Goal: Book appointment/travel/reservation

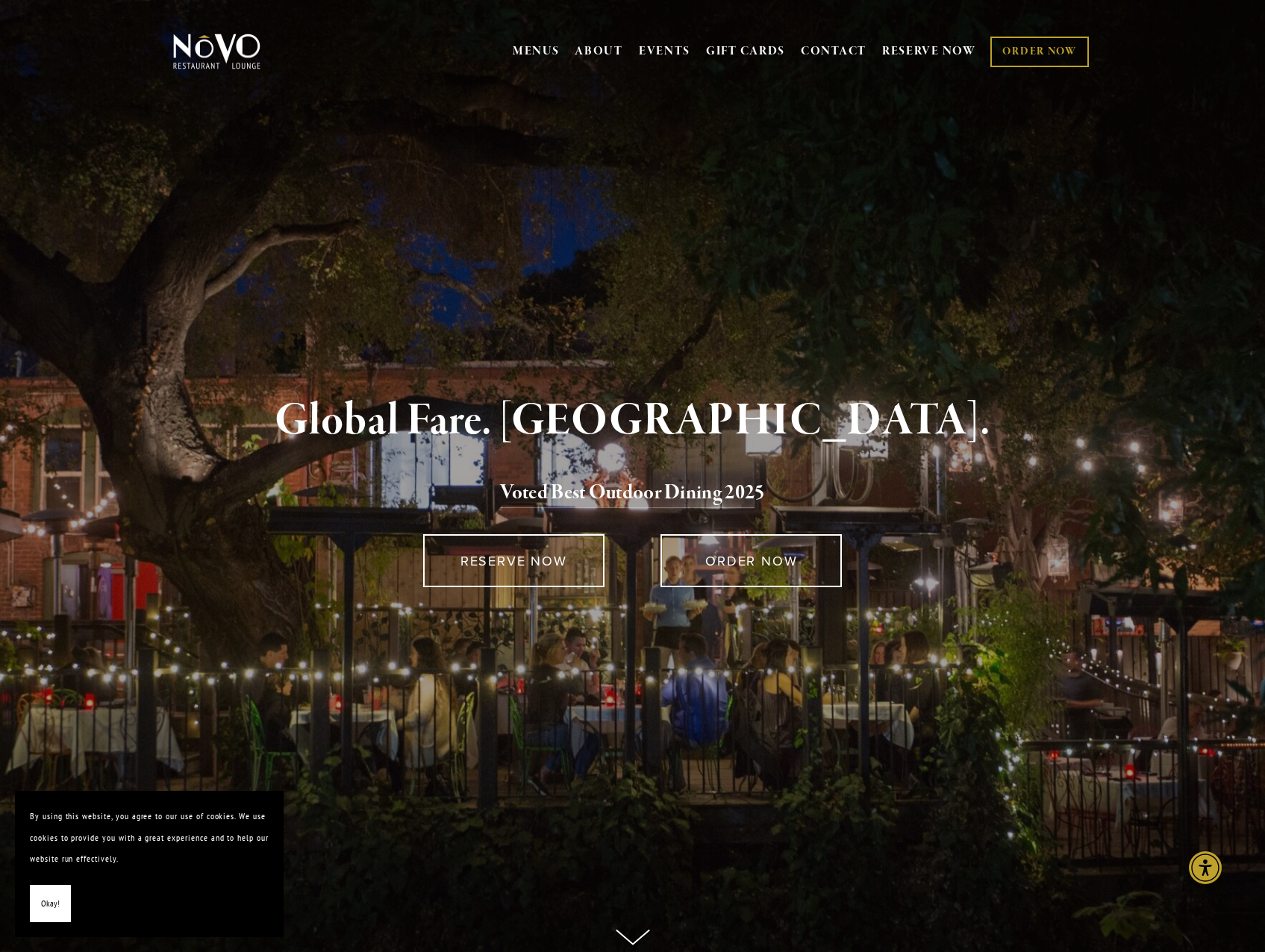
click at [49, 906] on span "Okay!" at bounding box center [51, 903] width 19 height 21
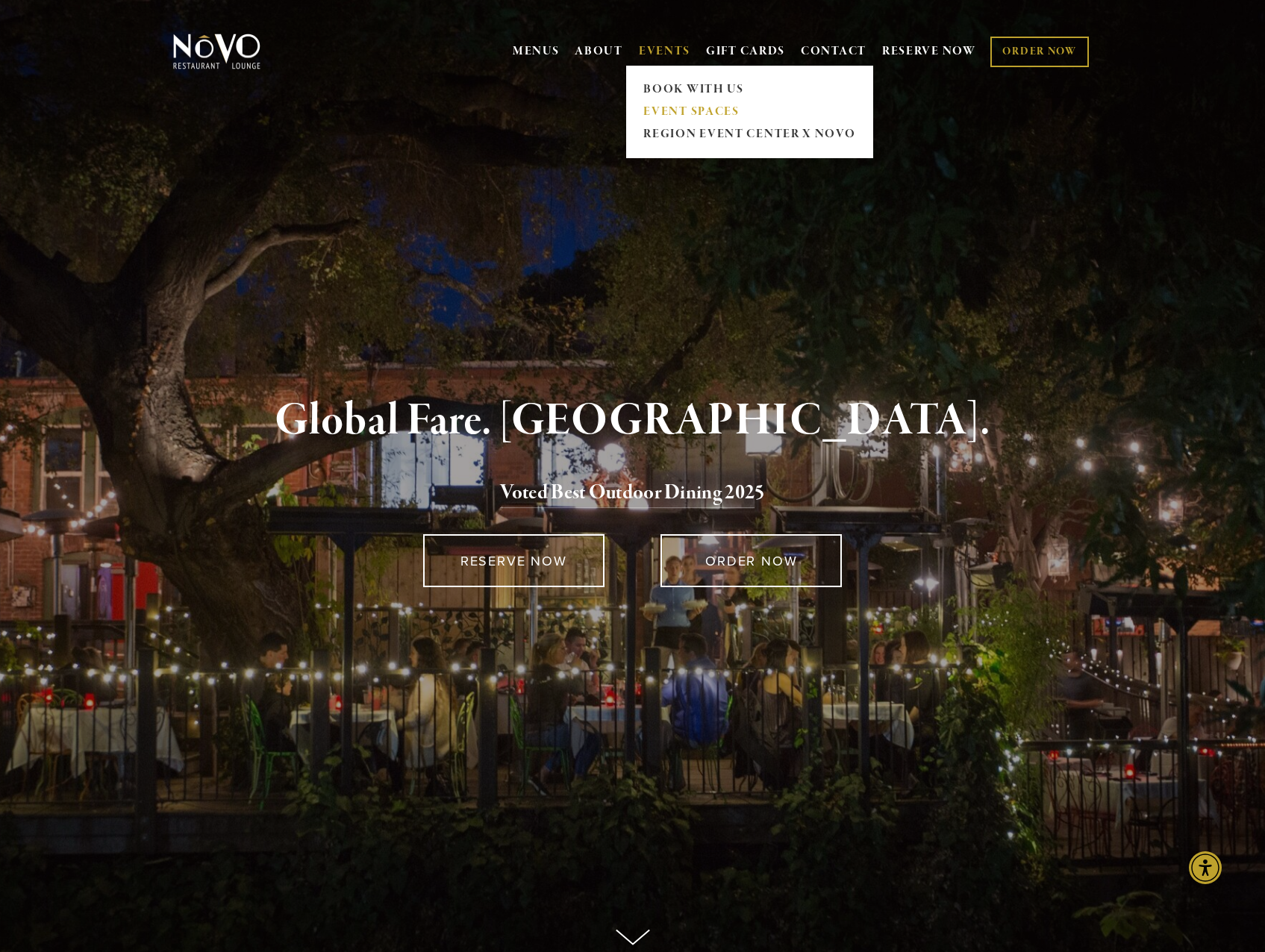
click at [669, 109] on link "EVENT SPACES" at bounding box center [750, 112] width 222 height 22
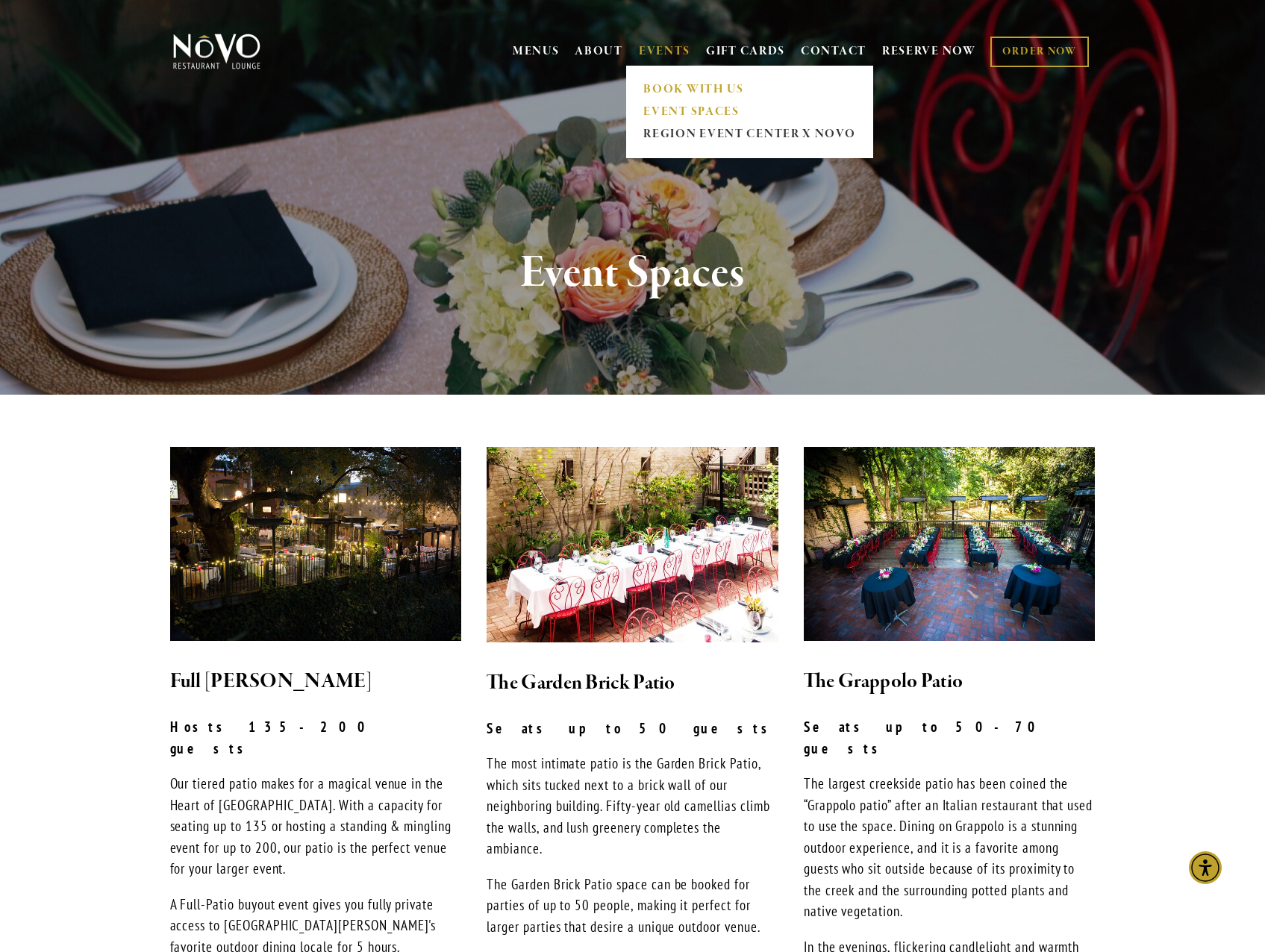
click at [682, 86] on link "BOOK WITH US" at bounding box center [750, 89] width 222 height 22
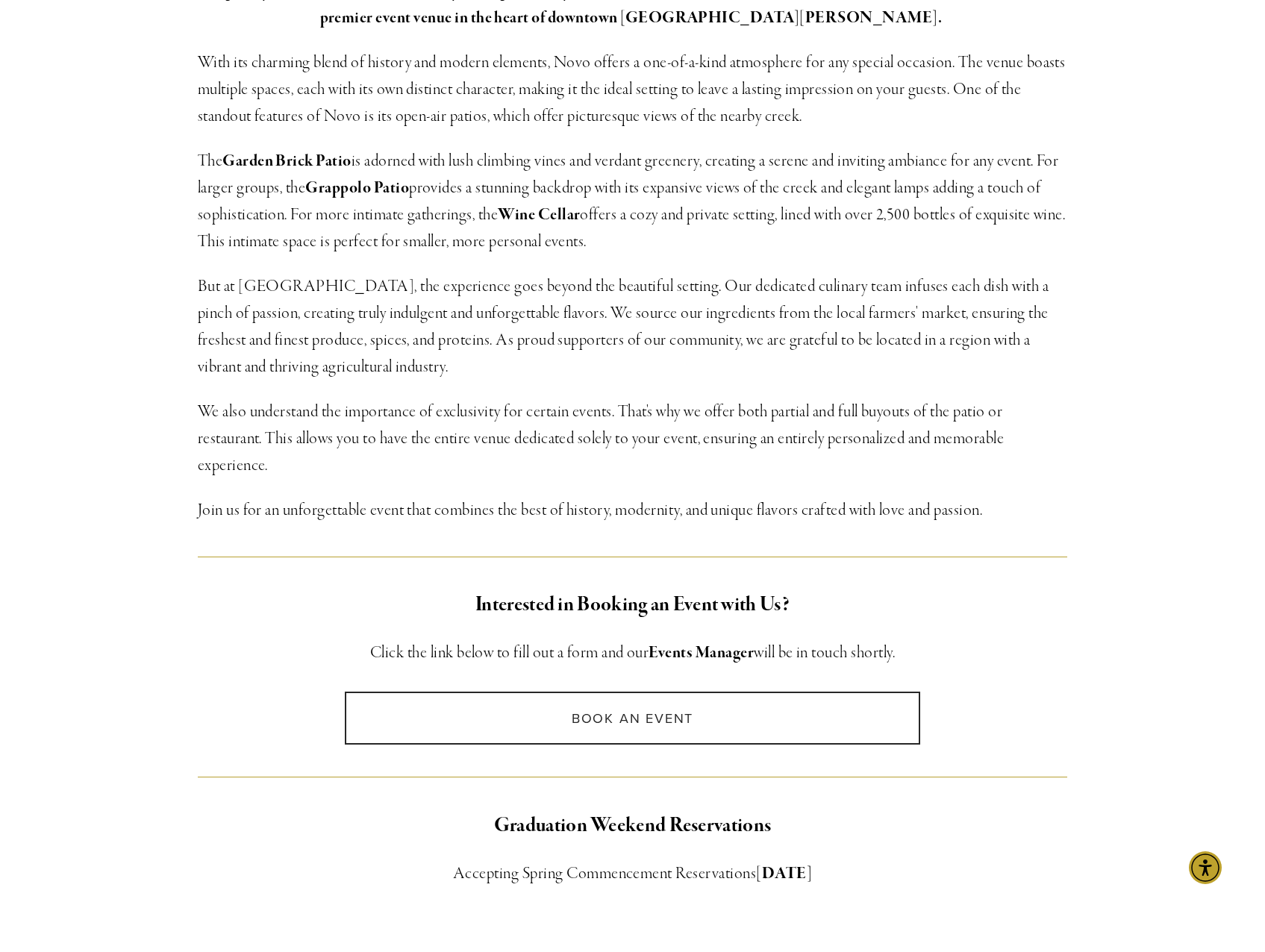
scroll to position [224, 0]
